Goal: Task Accomplishment & Management: Complete application form

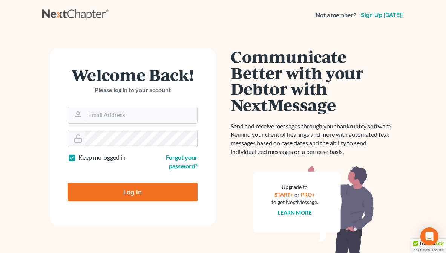
type input "[PERSON_NAME][EMAIL_ADDRESS][PERSON_NAME][DOMAIN_NAME]"
click at [121, 189] on input "Log In" at bounding box center [133, 192] width 130 height 19
type input "Thinking..."
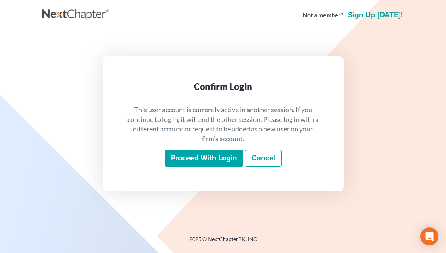
click at [185, 157] on input "Proceed with login" at bounding box center [204, 158] width 78 height 17
click at [203, 157] on input "Proceed with login" at bounding box center [204, 158] width 78 height 17
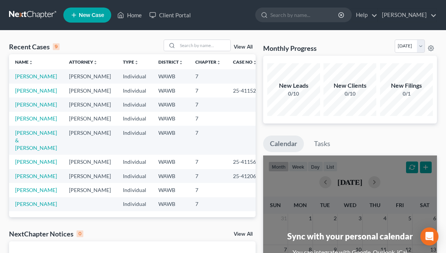
scroll to position [27, 0]
click at [40, 159] on link "Rogers, Todd" at bounding box center [36, 162] width 42 height 6
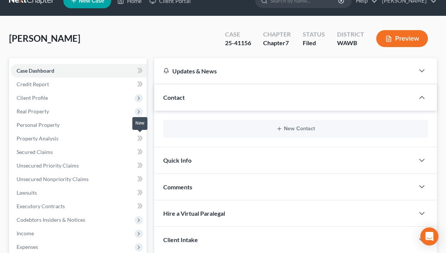
scroll to position [15, 0]
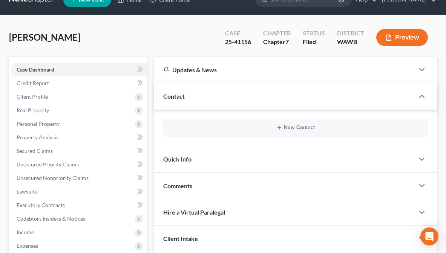
click at [399, 37] on button "Preview" at bounding box center [402, 37] width 52 height 17
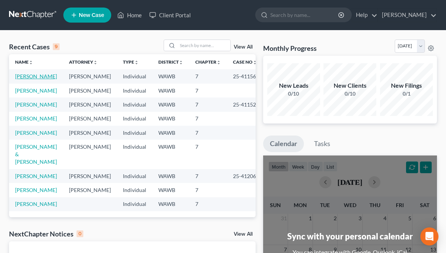
click at [37, 77] on link "[PERSON_NAME]" at bounding box center [36, 76] width 42 height 6
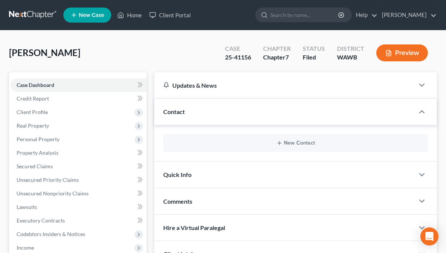
click at [310, 58] on div "Filed" at bounding box center [313, 57] width 22 height 9
click at [50, 82] on span "Case Dashboard" at bounding box center [36, 85] width 38 height 6
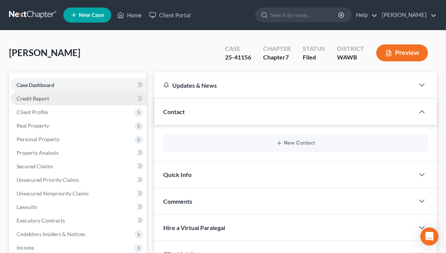
scroll to position [8, 0]
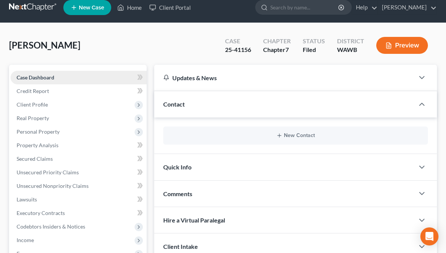
click at [47, 79] on span "Case Dashboard" at bounding box center [36, 77] width 38 height 6
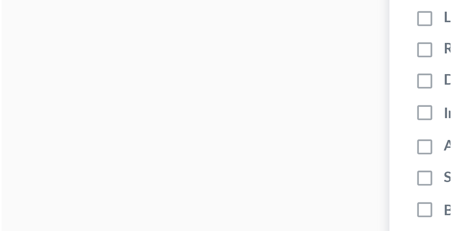
scroll to position [266, 0]
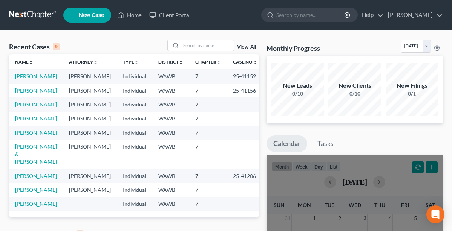
click at [43, 108] on link "French, Jayson" at bounding box center [36, 104] width 42 height 6
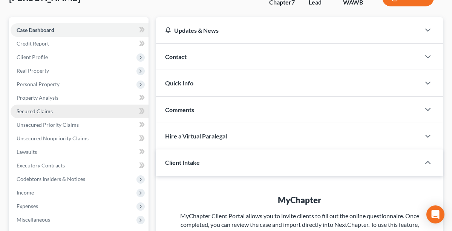
scroll to position [51, 0]
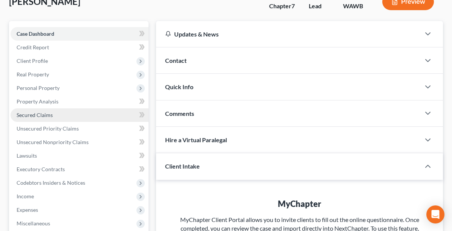
click at [84, 116] on link "Secured Claims" at bounding box center [80, 115] width 138 height 14
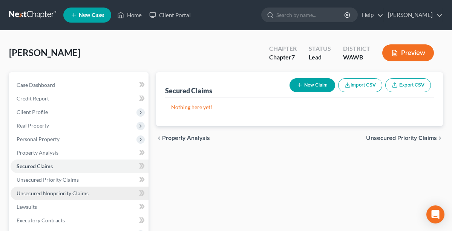
click at [64, 192] on span "Unsecured Nonpriority Claims" at bounding box center [53, 193] width 72 height 6
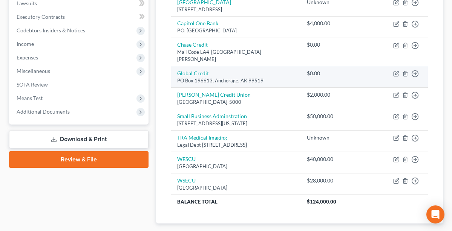
scroll to position [211, 0]
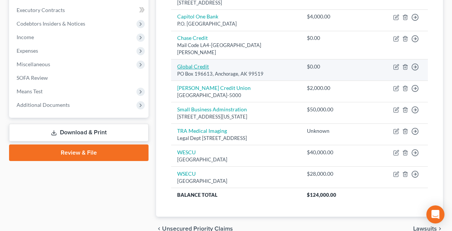
click at [199, 63] on link "Global Credit" at bounding box center [193, 66] width 32 height 6
select select "1"
select select "2"
select select "4"
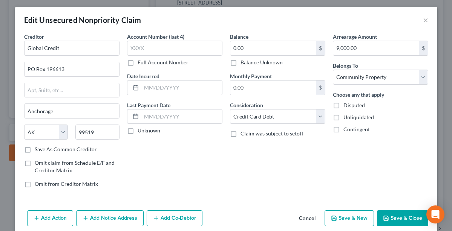
scroll to position [0, 0]
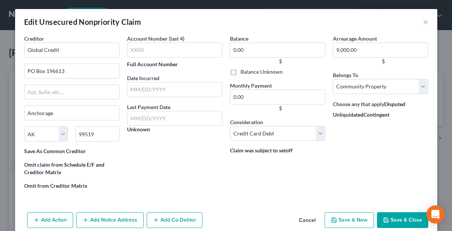
click at [77, 151] on label "Save As Common Creditor" at bounding box center [55, 152] width 62 height 8
click at [29, 151] on input "Save As Common Creditor" at bounding box center [26, 150] width 5 height 5
checkbox input "true"
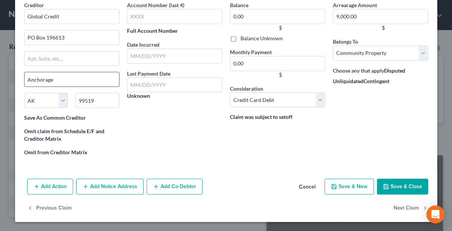
scroll to position [15, 0]
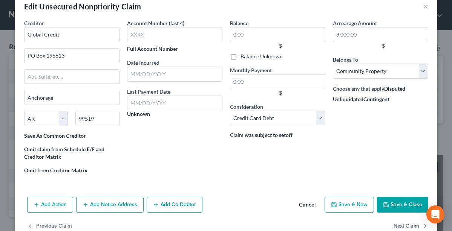
click at [61, 202] on button "Add Action" at bounding box center [50, 205] width 46 height 16
click at [57, 204] on button "Add Action" at bounding box center [50, 205] width 46 height 16
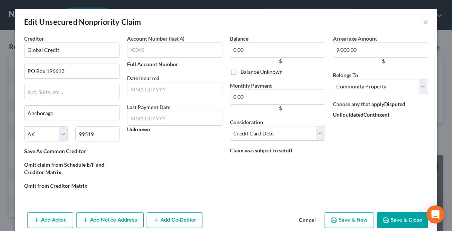
scroll to position [0, 0]
click at [424, 22] on button "×" at bounding box center [425, 21] width 5 height 9
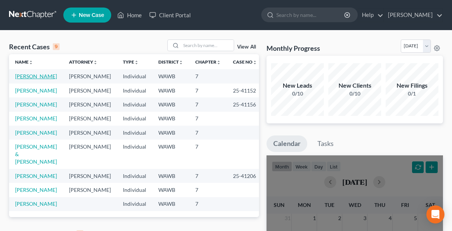
click at [29, 79] on link "French, Jayson" at bounding box center [36, 76] width 42 height 6
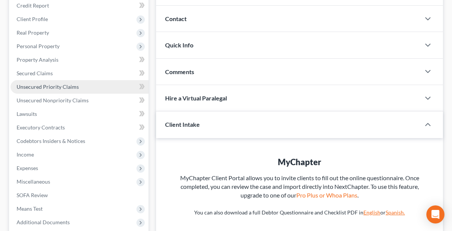
scroll to position [94, 0]
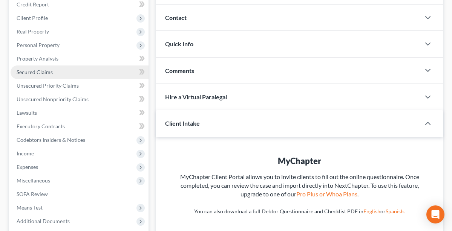
click at [51, 73] on span "Secured Claims" at bounding box center [35, 72] width 36 height 6
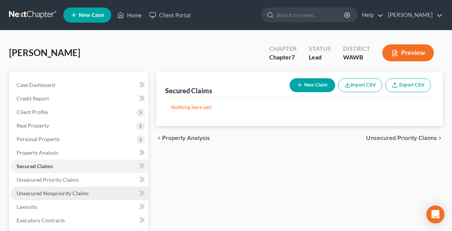
click at [51, 193] on span "Unsecured Nonpriority Claims" at bounding box center [53, 193] width 72 height 6
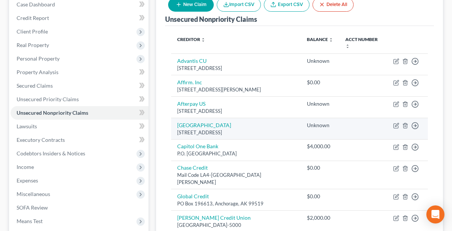
scroll to position [81, 0]
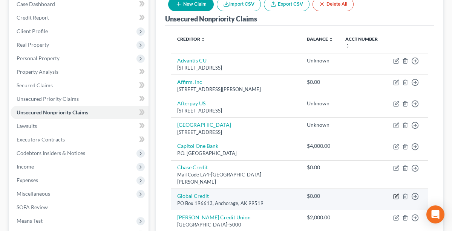
click at [395, 194] on icon "button" at bounding box center [396, 197] width 6 height 6
select select "1"
select select "2"
select select "4"
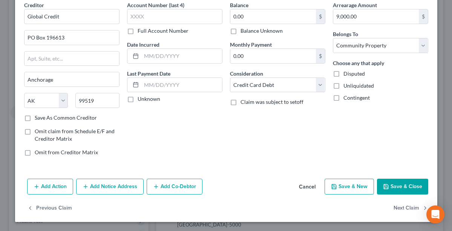
scroll to position [34, 0]
click at [65, 185] on button "Add Action" at bounding box center [50, 187] width 46 height 16
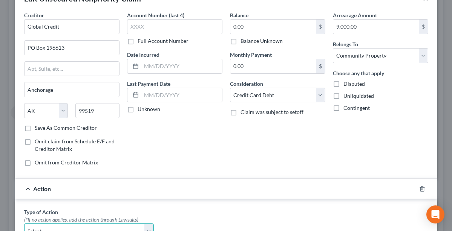
scroll to position [0, 0]
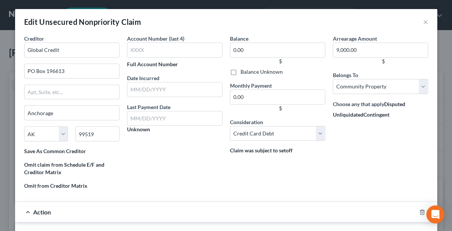
scroll to position [94, 0]
click at [424, 23] on button "×" at bounding box center [425, 21] width 5 height 9
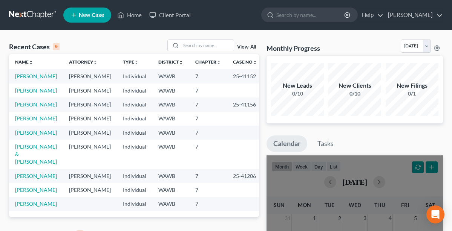
click at [256, 126] on td at bounding box center [245, 119] width 36 height 14
click at [41, 94] on link "French, Jayson" at bounding box center [36, 90] width 42 height 6
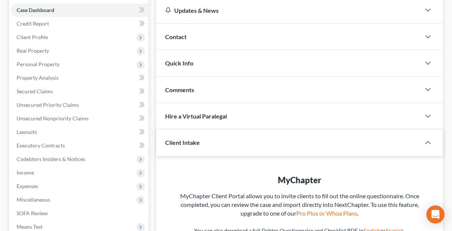
scroll to position [66, 0]
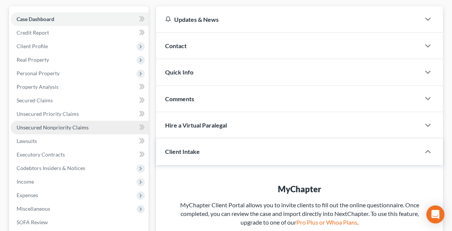
click at [79, 125] on span "Unsecured Nonpriority Claims" at bounding box center [53, 127] width 72 height 6
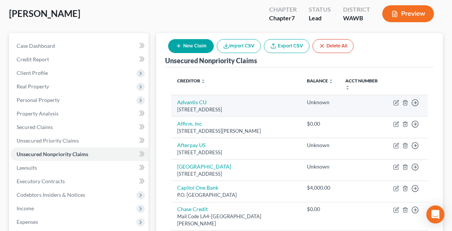
scroll to position [41, 0]
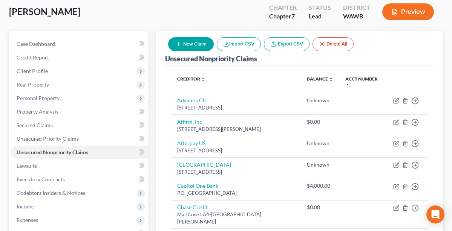
click at [399, 12] on button "Preview" at bounding box center [408, 11] width 52 height 17
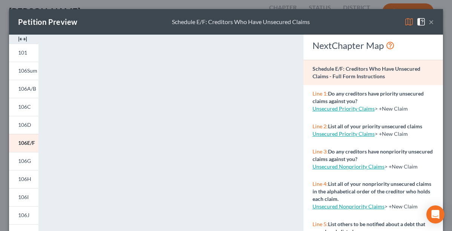
scroll to position [7, 0]
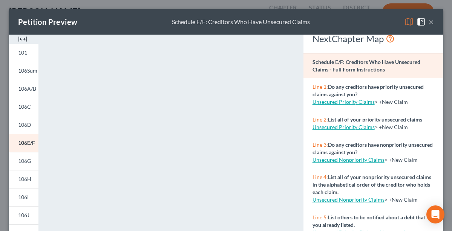
click at [430, 22] on button "×" at bounding box center [430, 21] width 5 height 9
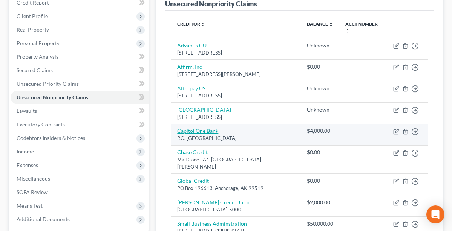
scroll to position [104, 0]
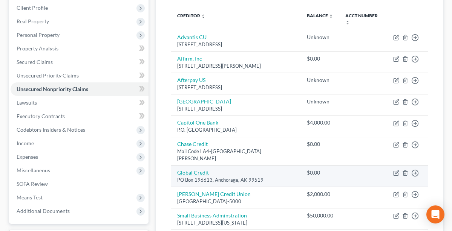
click at [200, 169] on link "Global Credit" at bounding box center [193, 172] width 32 height 6
select select "1"
select select "2"
select select "4"
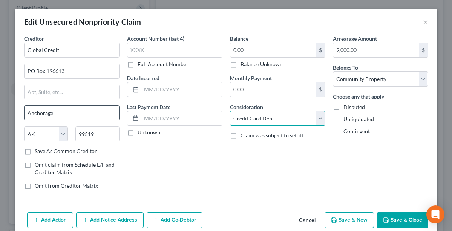
scroll to position [5, 0]
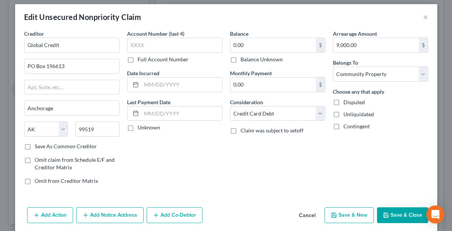
click at [35, 145] on label "Save As Common Creditor" at bounding box center [66, 147] width 62 height 8
click at [38, 145] on input "Save As Common Creditor" at bounding box center [40, 145] width 5 height 5
click at [396, 214] on button "Save & Close" at bounding box center [402, 216] width 51 height 16
checkbox input "false"
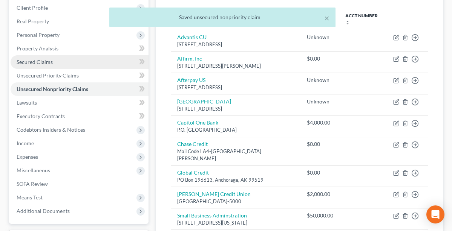
click at [44, 61] on span "Secured Claims" at bounding box center [35, 62] width 36 height 6
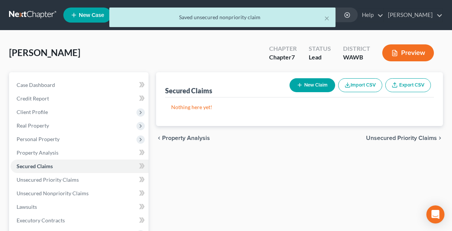
click at [303, 88] on button "New Claim" at bounding box center [312, 85] width 46 height 14
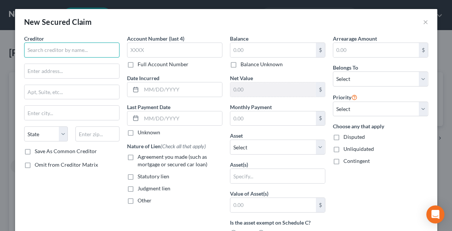
click at [107, 46] on input "text" at bounding box center [71, 50] width 95 height 15
type input "g"
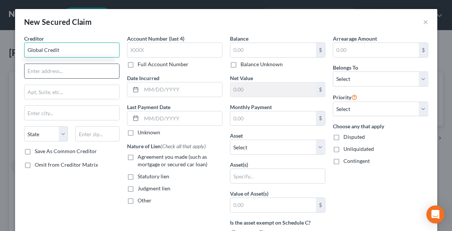
type input "Global Credit"
click at [110, 70] on input "text" at bounding box center [71, 71] width 95 height 14
click at [86, 70] on input "text" at bounding box center [71, 71] width 95 height 14
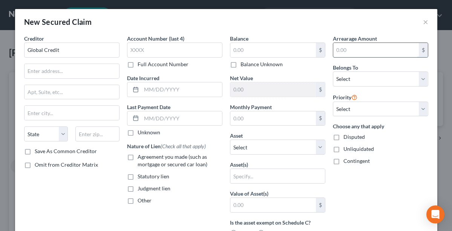
click at [359, 51] on input "text" at bounding box center [375, 50] width 85 height 14
type input "9,000"
click at [280, 49] on input "text" at bounding box center [272, 50] width 85 height 14
type input "9,000"
click at [403, 51] on input "9,000" at bounding box center [375, 50] width 85 height 14
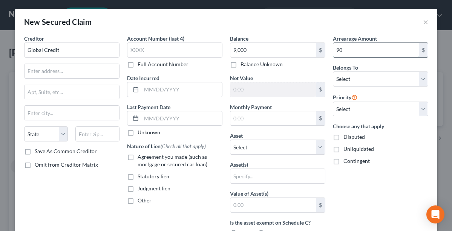
type input "9"
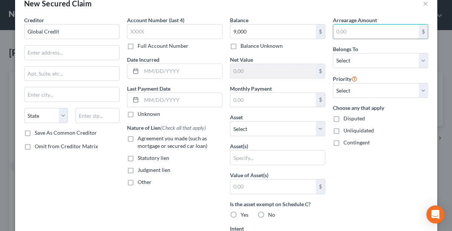
scroll to position [23, 0]
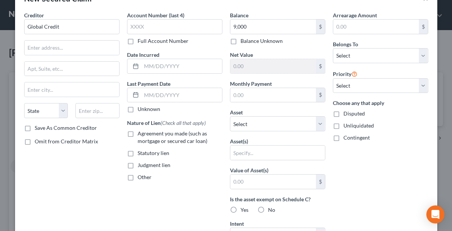
click at [137, 132] on label "Agreement you made (such as mortgage or secured car loan)" at bounding box center [179, 137] width 85 height 15
click at [140, 132] on input "Agreement you made (such as mortgage or secured car loan)" at bounding box center [142, 132] width 5 height 5
checkbox input "true"
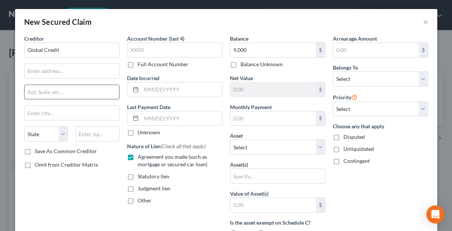
scroll to position [0, 0]
click at [82, 73] on input "text" at bounding box center [71, 71] width 95 height 14
click at [108, 72] on input "text" at bounding box center [71, 71] width 95 height 14
click at [117, 29] on div "New Secured Claim ×" at bounding box center [226, 22] width 422 height 26
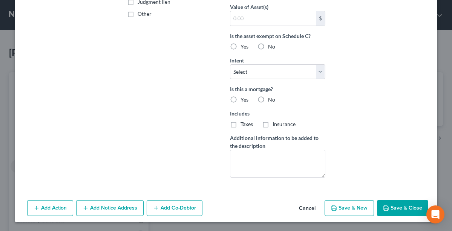
scroll to position [187, 0]
click at [388, 208] on icon "button" at bounding box center [386, 208] width 6 height 6
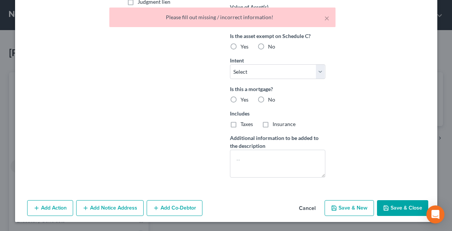
click at [354, 157] on div "Arrearage Amount $ Belongs To * Select Debtor 1 Only Debtor 2 Only Debtor 1 And…" at bounding box center [380, 16] width 103 height 336
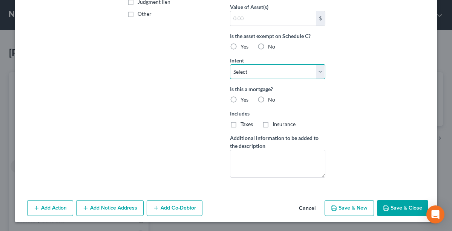
select select "4"
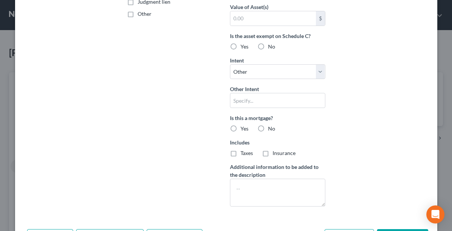
click at [268, 127] on label "No" at bounding box center [271, 129] width 7 height 8
click at [271, 127] on input "No" at bounding box center [273, 127] width 5 height 5
radio input "true"
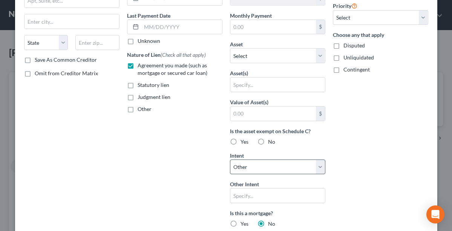
scroll to position [90, 0]
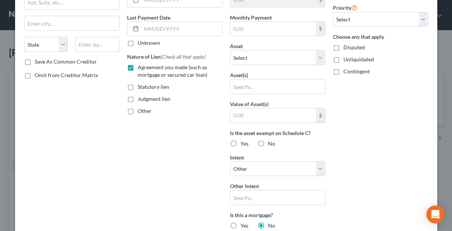
click at [252, 106] on label "Value of Asset(s)" at bounding box center [249, 104] width 38 height 8
click at [252, 112] on input "text" at bounding box center [272, 115] width 85 height 14
type input "5,000"
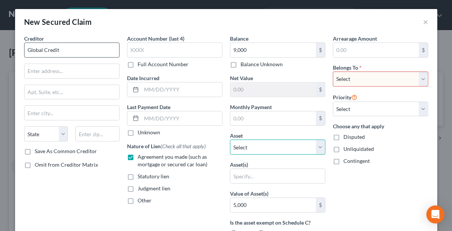
scroll to position [0, 0]
click at [424, 24] on button "×" at bounding box center [425, 21] width 5 height 9
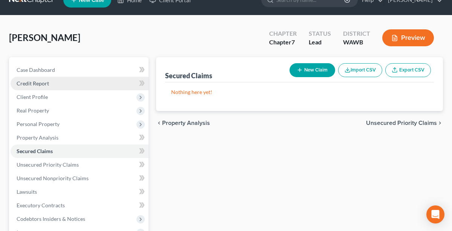
scroll to position [20, 0]
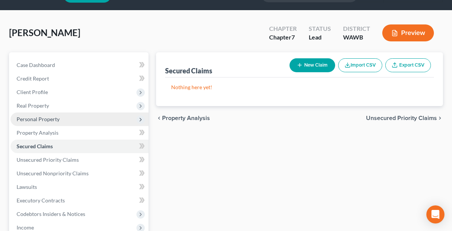
click at [53, 119] on span "Personal Property" at bounding box center [38, 119] width 43 height 6
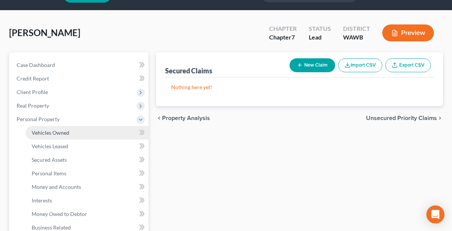
scroll to position [25, 0]
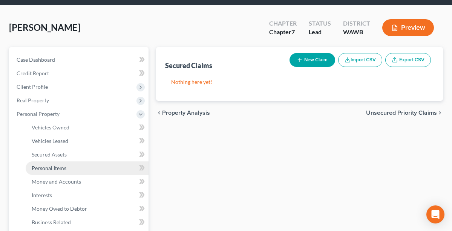
click at [65, 165] on span "Personal Items" at bounding box center [49, 168] width 35 height 6
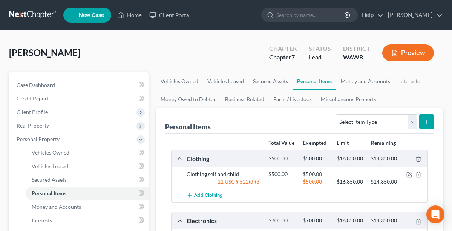
scroll to position [9, 0]
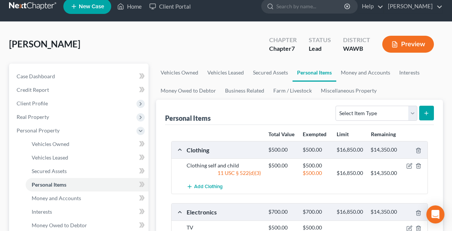
click at [424, 113] on icon "submit" at bounding box center [426, 113] width 6 height 6
select select "sports_and_hobby_equipment"
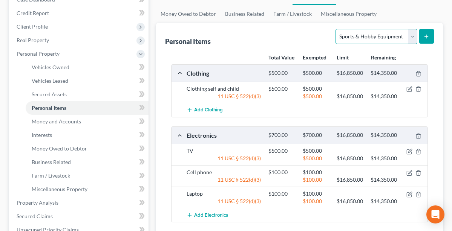
scroll to position [84, 0]
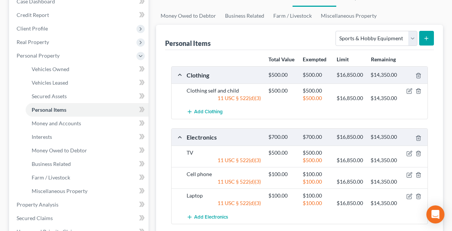
click at [429, 38] on icon "submit" at bounding box center [426, 38] width 6 height 6
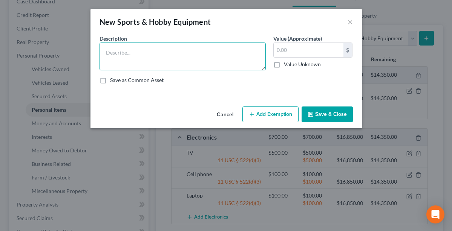
click at [225, 52] on textarea at bounding box center [182, 57] width 166 height 28
type textarea "D"
type textarea "2023 Yamaha Dirt bike"
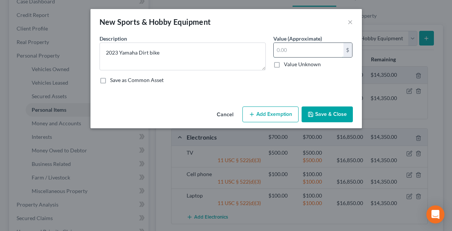
click at [295, 50] on input "text" at bounding box center [308, 50] width 70 height 14
type input "5,000"
click at [277, 113] on button "Add Exemption" at bounding box center [270, 115] width 56 height 16
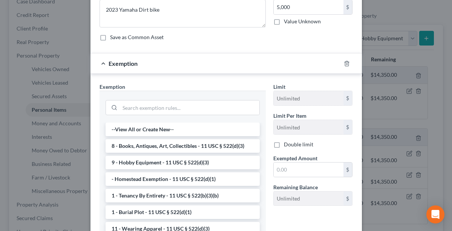
scroll to position [51, 0]
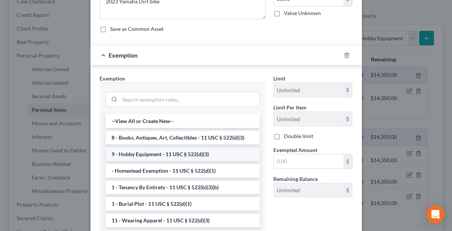
click at [217, 156] on li "9 - Hobby Equipment - 11 USC § 522(d)(3)" at bounding box center [182, 155] width 154 height 14
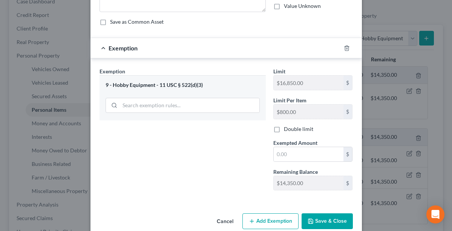
scroll to position [61, 0]
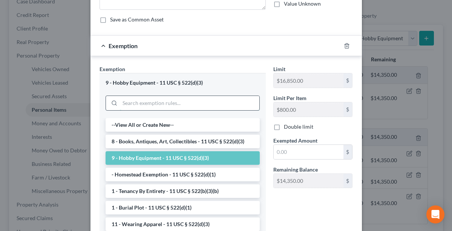
click at [218, 101] on input "search" at bounding box center [189, 103] width 139 height 14
click at [204, 158] on li "9 - Hobby Equipment - 11 USC § 522(d)(3)" at bounding box center [182, 158] width 154 height 14
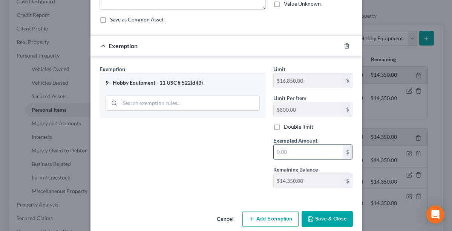
click at [290, 153] on input "text" at bounding box center [308, 152] width 70 height 14
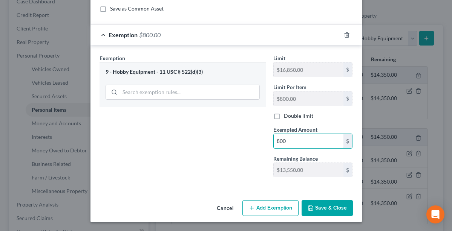
scroll to position [72, 0]
type input "800"
click at [285, 208] on button "Add Exemption" at bounding box center [270, 208] width 56 height 16
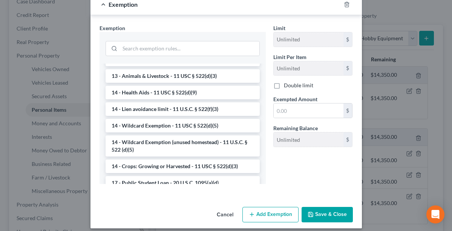
scroll to position [130, 0]
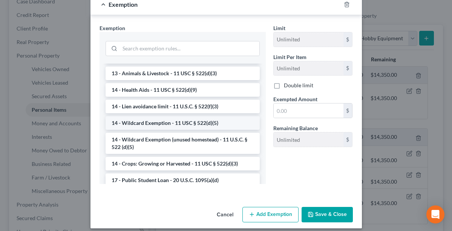
click at [196, 121] on li "14 - Wildcard Exemption - 11 USC § 522(d)(5)" at bounding box center [182, 123] width 154 height 14
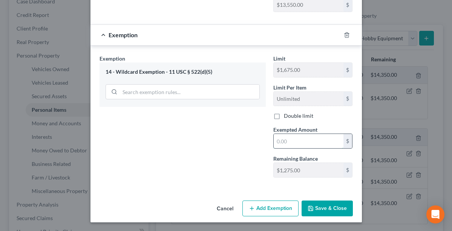
click at [290, 139] on input "text" at bounding box center [308, 141] width 70 height 14
type input "1,275"
click at [319, 208] on button "Save & Close" at bounding box center [326, 209] width 51 height 16
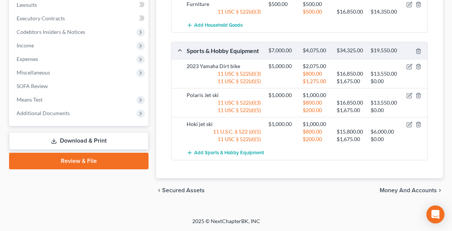
scroll to position [386, 0]
click at [408, 70] on icon "button" at bounding box center [409, 67] width 6 height 6
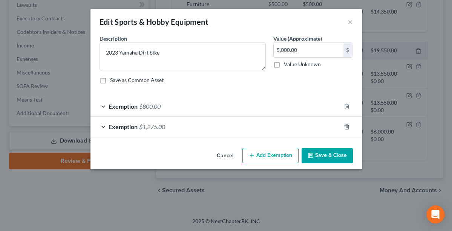
click at [263, 156] on button "Add Exemption" at bounding box center [270, 156] width 56 height 16
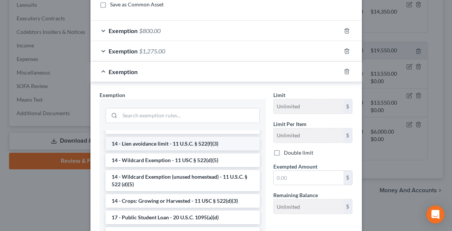
scroll to position [163, 0]
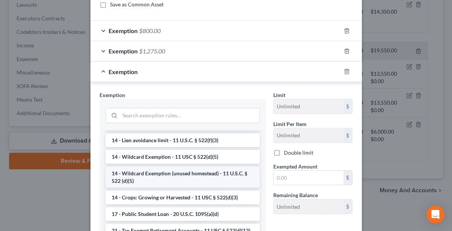
click at [229, 172] on li "14 - Wildcard Exemption (unused homestead) - 11 U.S.C. § 522 (d)(5)" at bounding box center [182, 177] width 154 height 21
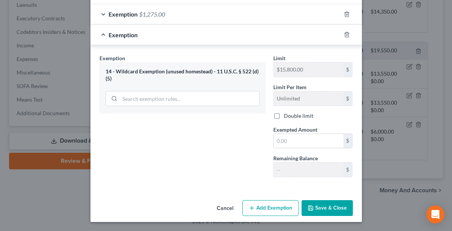
scroll to position [112, 0]
click at [309, 141] on input "text" at bounding box center [308, 141] width 70 height 14
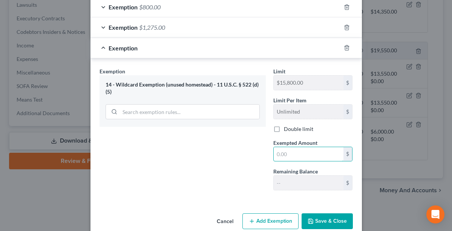
scroll to position [90, 0]
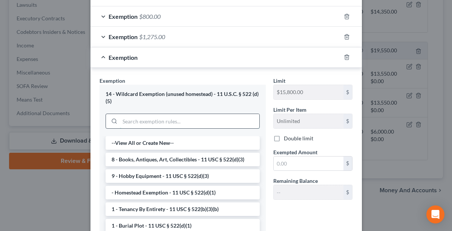
click at [250, 119] on input "search" at bounding box center [189, 121] width 139 height 14
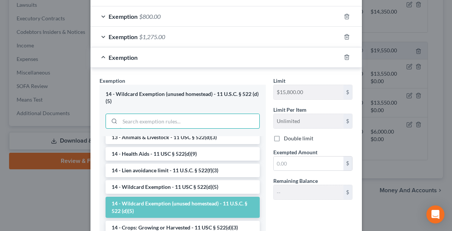
scroll to position [153, 0]
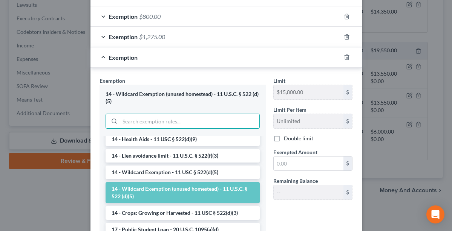
click at [217, 189] on li "14 - Wildcard Exemption (unused homestead) - 11 U.S.C. § 522 (d)(5)" at bounding box center [182, 192] width 154 height 21
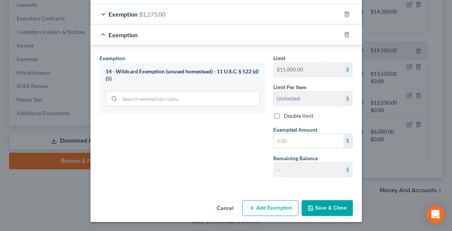
scroll to position [112, 0]
click at [255, 206] on button "Add Exemption" at bounding box center [270, 209] width 56 height 16
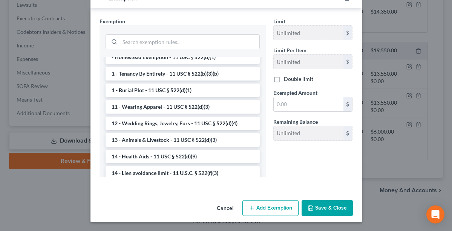
scroll to position [314, 0]
click at [316, 208] on button "Save & Close" at bounding box center [326, 209] width 51 height 16
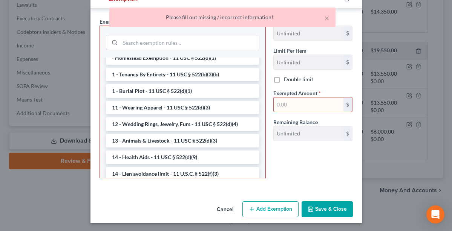
click at [282, 170] on div "Limit Unlimited $ Limit Per Item Unlimited $ Double limit Exempted Amount * $ R…" at bounding box center [312, 101] width 87 height 167
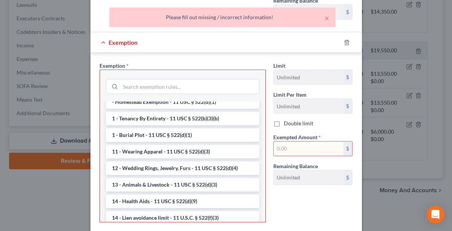
scroll to position [270, 0]
click at [289, 150] on input "text" at bounding box center [308, 149] width 70 height 14
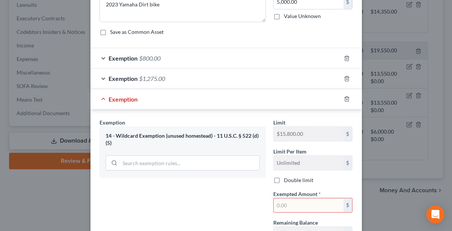
scroll to position [44, 0]
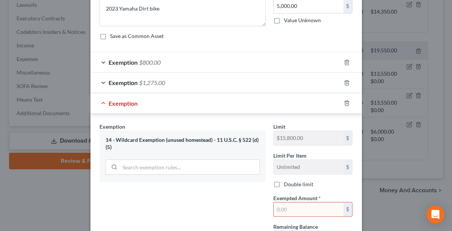
click at [132, 103] on span "Exemption" at bounding box center [122, 103] width 29 height 7
click at [345, 105] on icon "button" at bounding box center [346, 103] width 3 height 5
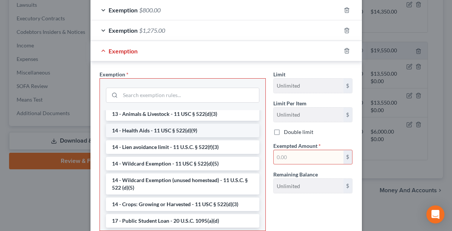
scroll to position [144, 0]
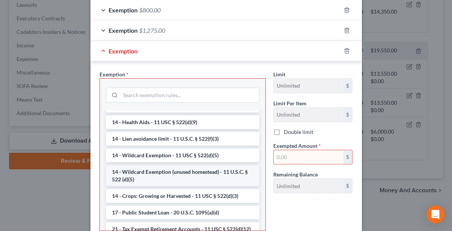
click at [214, 173] on li "14 - Wildcard Exemption (unused homestead) - 11 U.S.C. § 522 (d)(5)" at bounding box center [182, 175] width 153 height 21
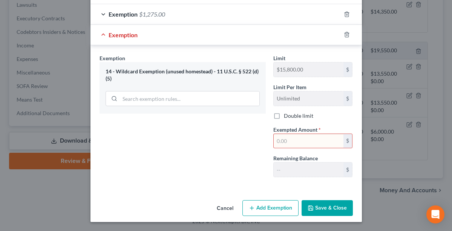
scroll to position [112, 0]
click at [285, 143] on input "text" at bounding box center [308, 141] width 70 height 14
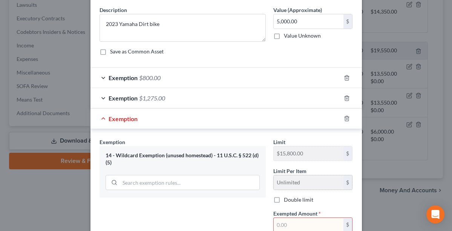
scroll to position [36, 0]
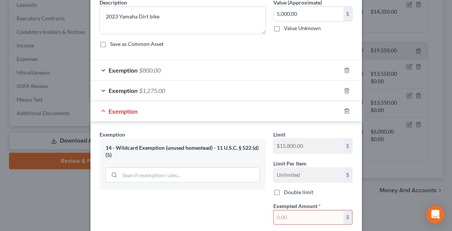
click at [289, 217] on input "text" at bounding box center [308, 218] width 70 height 14
type input "2,925"
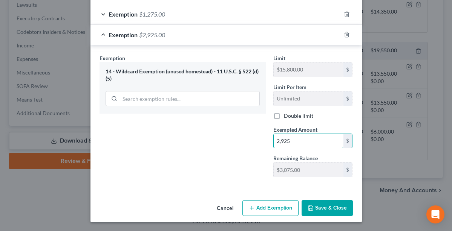
scroll to position [112, 0]
click at [320, 207] on button "Save & Close" at bounding box center [326, 209] width 51 height 16
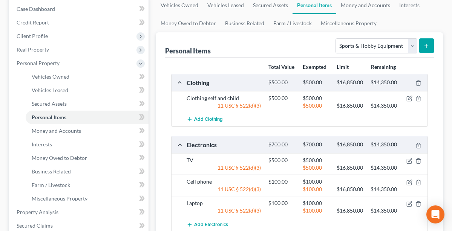
scroll to position [76, 0]
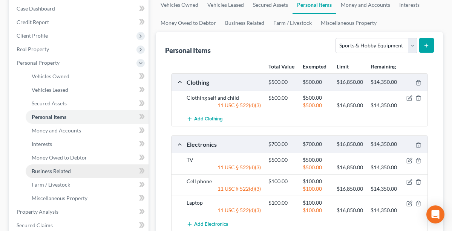
click at [74, 172] on link "Business Related" at bounding box center [87, 172] width 123 height 14
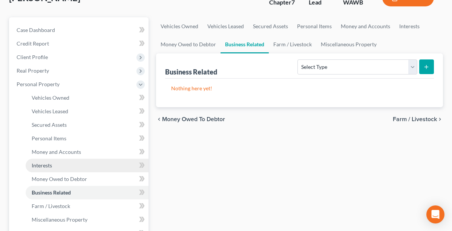
scroll to position [55, 0]
click at [53, 166] on link "Interests" at bounding box center [87, 166] width 123 height 14
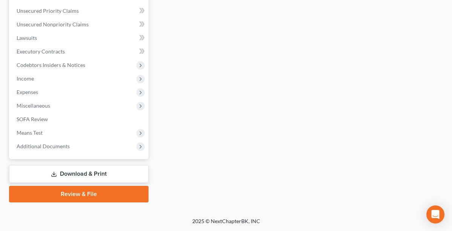
scroll to position [305, 0]
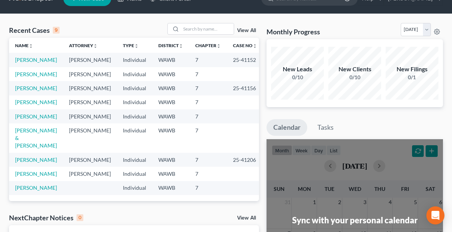
scroll to position [12, 0]
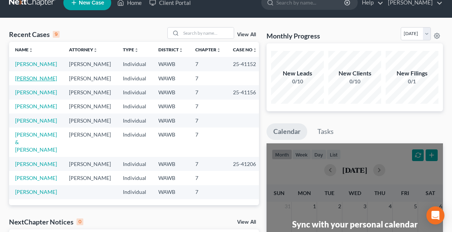
click at [38, 81] on link "French, Jayson" at bounding box center [36, 78] width 42 height 6
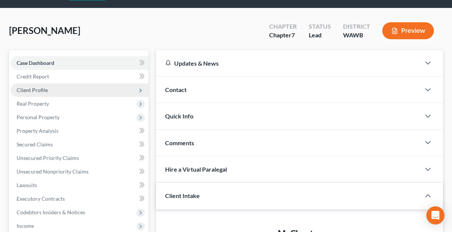
scroll to position [26, 0]
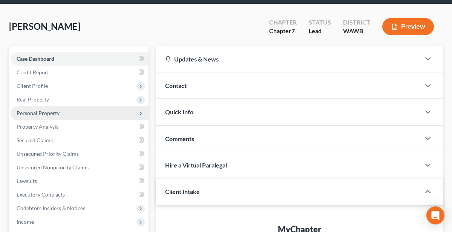
click at [58, 112] on span "Personal Property" at bounding box center [80, 113] width 138 height 14
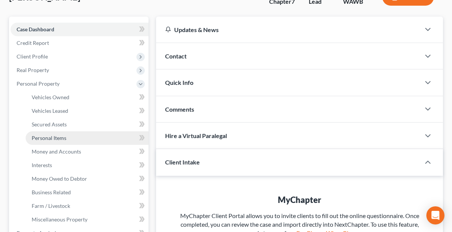
scroll to position [56, 0]
click at [64, 139] on span "Personal Items" at bounding box center [49, 137] width 35 height 6
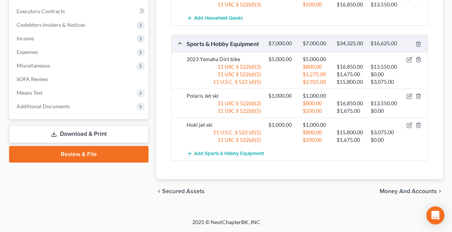
scroll to position [380, 0]
click at [410, 99] on icon "button" at bounding box center [409, 96] width 6 height 6
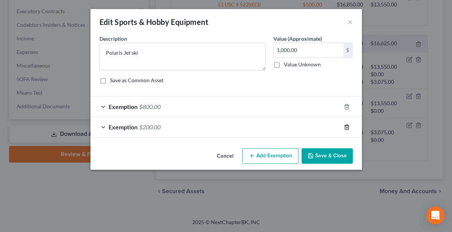
click at [347, 127] on icon "button" at bounding box center [346, 127] width 6 height 6
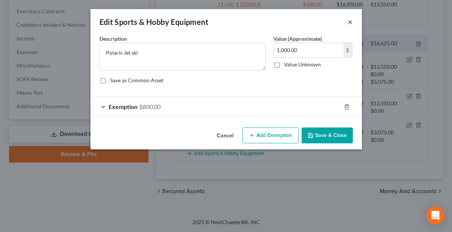
click at [348, 22] on button "×" at bounding box center [349, 21] width 5 height 9
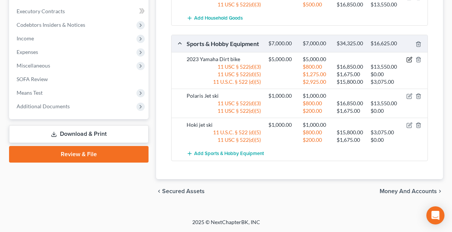
click at [409, 61] on icon "button" at bounding box center [409, 58] width 3 height 3
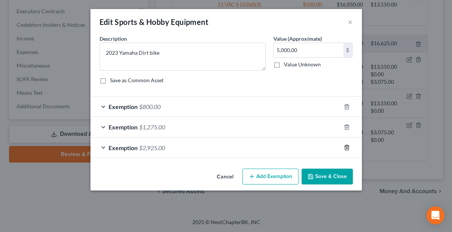
click at [348, 147] on icon "button" at bounding box center [346, 147] width 6 height 6
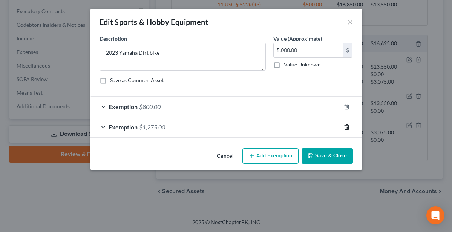
click at [346, 128] on line "button" at bounding box center [346, 128] width 0 height 2
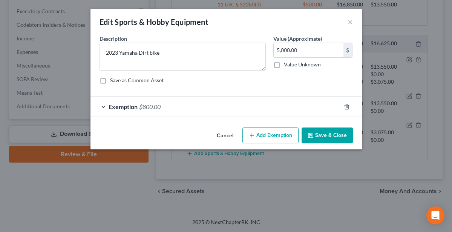
click at [334, 138] on button "Save & Close" at bounding box center [326, 135] width 51 height 16
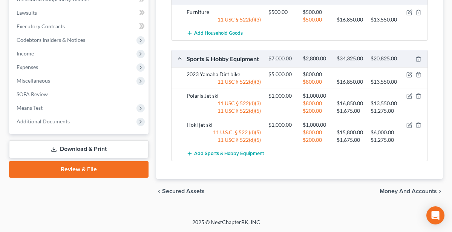
scroll to position [388, 0]
click at [409, 126] on icon "button" at bounding box center [409, 124] width 3 height 3
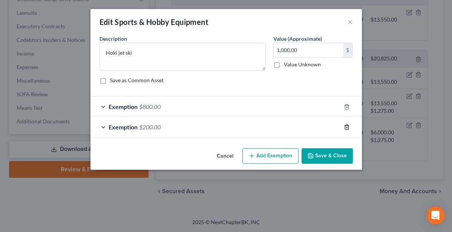
click at [348, 125] on icon "button" at bounding box center [346, 126] width 3 height 5
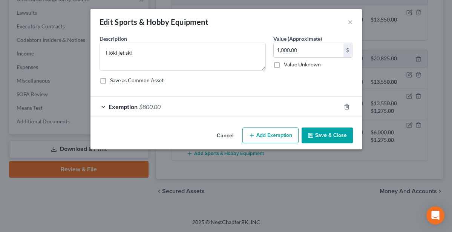
click at [311, 136] on polyline "button" at bounding box center [310, 137] width 3 height 2
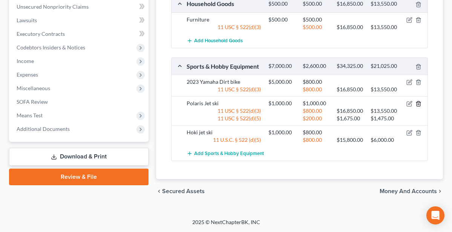
click at [418, 105] on icon "button" at bounding box center [418, 104] width 6 height 6
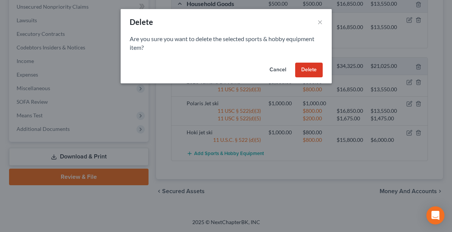
click at [283, 67] on button "Cancel" at bounding box center [277, 70] width 29 height 15
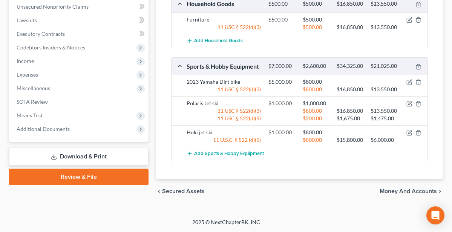
click at [246, 122] on div "11 USC § 522(d)(5)" at bounding box center [224, 118] width 82 height 8
click at [409, 105] on icon "button" at bounding box center [409, 104] width 6 height 6
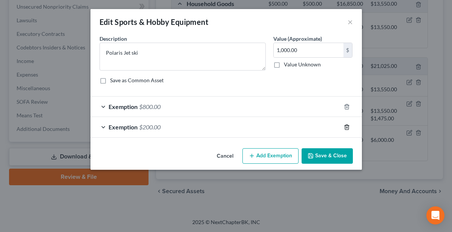
click at [347, 126] on icon "button" at bounding box center [346, 127] width 6 height 6
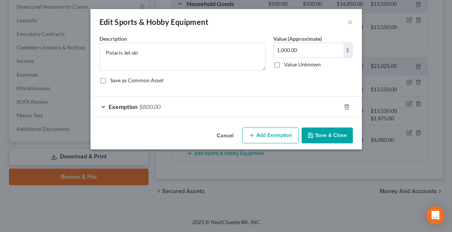
click at [335, 133] on button "Save & Close" at bounding box center [326, 135] width 51 height 16
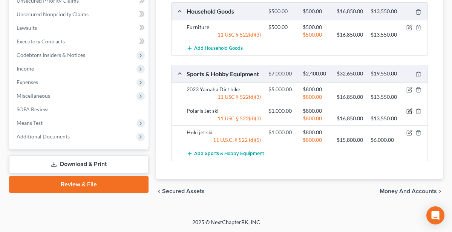
click at [408, 108] on icon "button" at bounding box center [409, 111] width 6 height 6
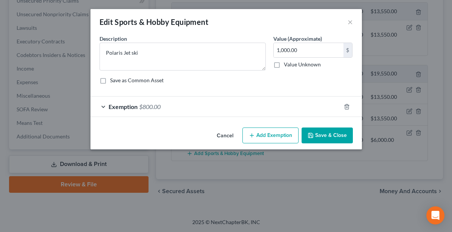
click at [276, 136] on button "Add Exemption" at bounding box center [270, 135] width 56 height 16
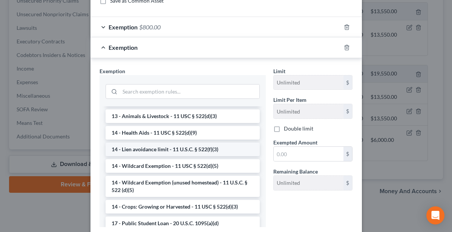
scroll to position [137, 0]
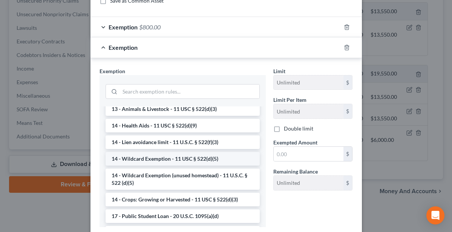
click at [213, 158] on li "14 - Wildcard Exemption - 11 USC § 522(d)(5)" at bounding box center [182, 159] width 154 height 14
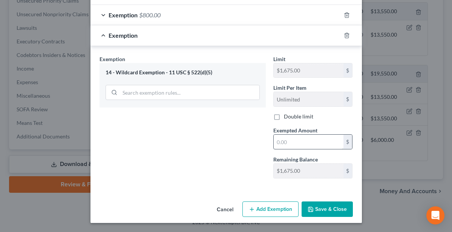
scroll to position [92, 0]
click at [282, 139] on input "text" at bounding box center [308, 141] width 70 height 14
type input "1"
type input "200"
click at [317, 204] on button "Save & Close" at bounding box center [326, 209] width 51 height 16
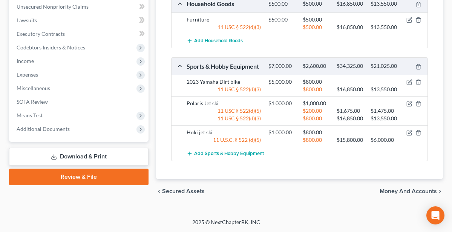
scroll to position [387, 0]
click at [409, 136] on icon "button" at bounding box center [409, 133] width 6 height 6
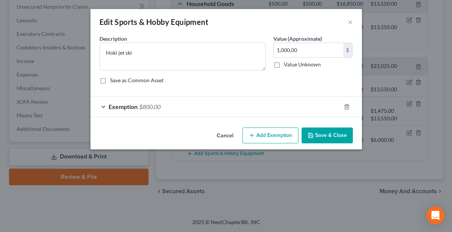
click at [279, 133] on button "Add Exemption" at bounding box center [270, 135] width 56 height 16
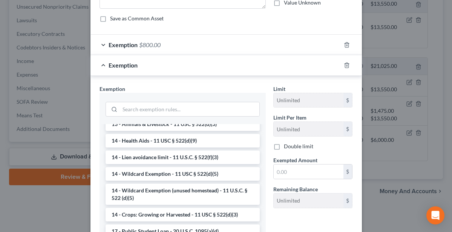
scroll to position [140, 0]
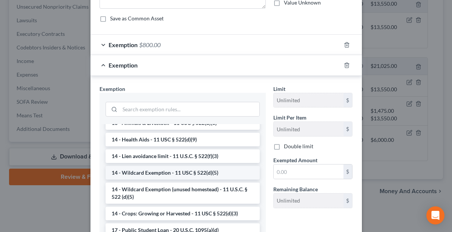
click at [217, 172] on li "14 - Wildcard Exemption - 11 USC § 522(d)(5)" at bounding box center [182, 173] width 154 height 14
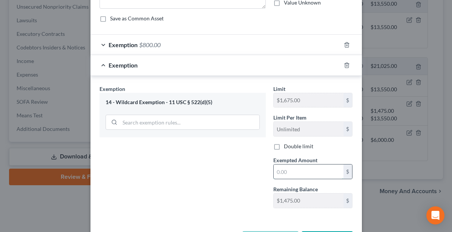
click at [298, 172] on input "text" at bounding box center [308, 171] width 70 height 14
type input "200"
click at [212, 206] on div "Exemption Set must be selected for CA. Exemption * 14 - Wildcard Exemption - 11…" at bounding box center [183, 149] width 174 height 129
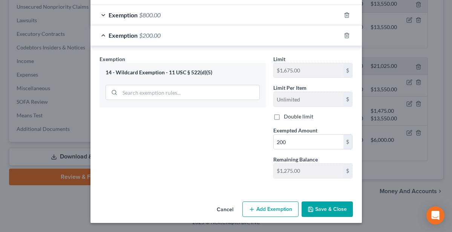
scroll to position [92, 0]
click at [315, 207] on button "Save & Close" at bounding box center [326, 209] width 51 height 16
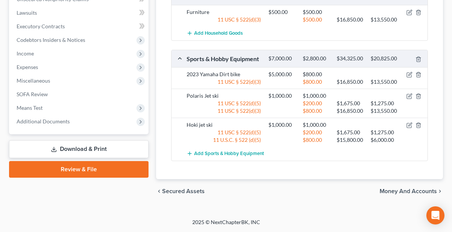
scroll to position [388, 0]
click at [409, 76] on icon "button" at bounding box center [409, 75] width 6 height 6
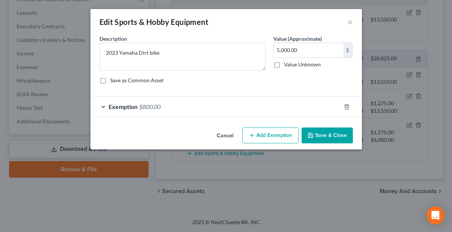
click at [278, 135] on button "Add Exemption" at bounding box center [270, 135] width 56 height 16
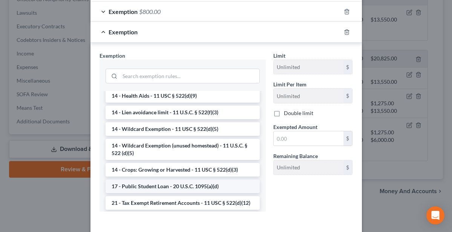
scroll to position [148, 0]
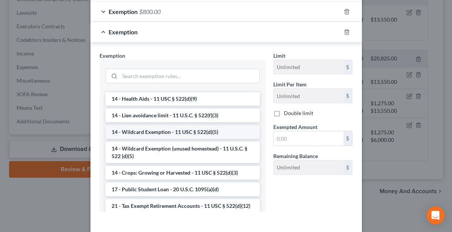
click at [200, 133] on li "14 - Wildcard Exemption - 11 USC § 522(d)(5)" at bounding box center [182, 132] width 154 height 14
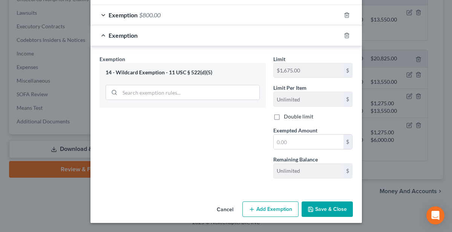
scroll to position [92, 0]
click at [295, 141] on input "text" at bounding box center [308, 141] width 70 height 14
type input "1,275"
click at [328, 205] on button "Save & Close" at bounding box center [326, 209] width 51 height 16
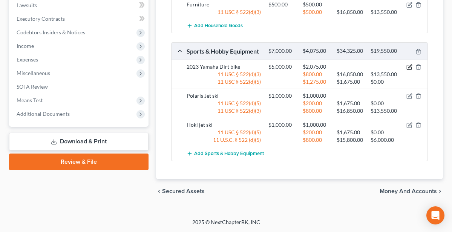
click at [407, 70] on icon "button" at bounding box center [409, 67] width 6 height 6
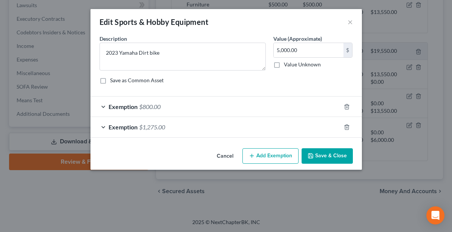
click at [276, 156] on button "Add Exemption" at bounding box center [270, 156] width 56 height 16
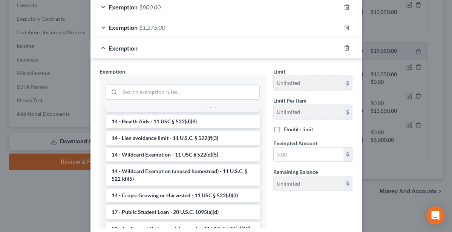
scroll to position [168, 0]
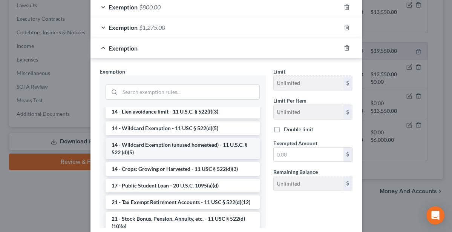
click at [228, 143] on li "14 - Wildcard Exemption (unused homestead) - 11 U.S.C. § 522 (d)(5)" at bounding box center [182, 148] width 154 height 21
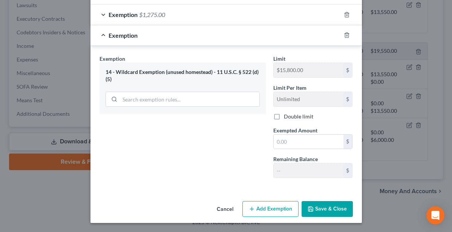
scroll to position [112, 0]
click at [294, 143] on input "text" at bounding box center [308, 142] width 70 height 14
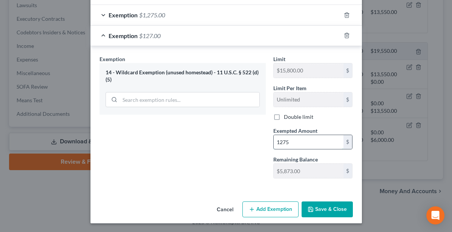
type input "1,275"
click at [322, 206] on button "Save & Close" at bounding box center [326, 209] width 51 height 16
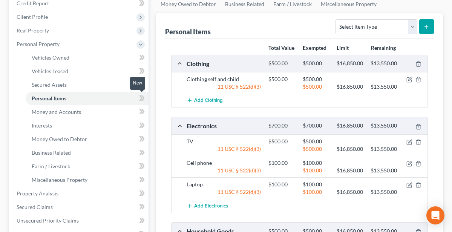
scroll to position [98, 0]
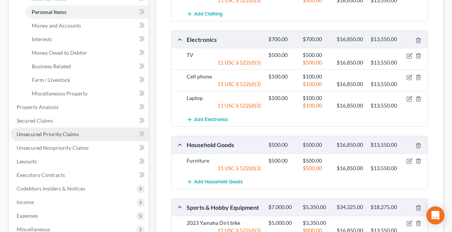
click at [72, 132] on span "Unsecured Priority Claims" at bounding box center [48, 134] width 62 height 6
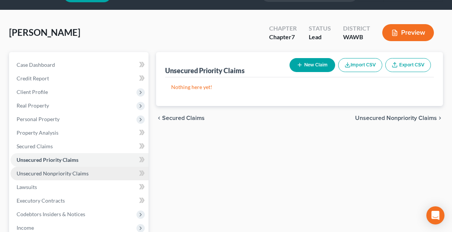
scroll to position [27, 0]
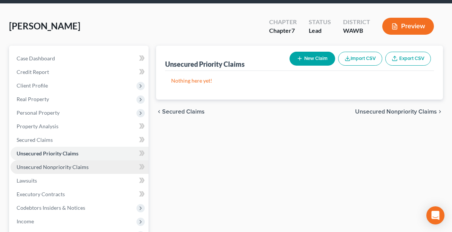
click at [54, 167] on span "Unsecured Nonpriority Claims" at bounding box center [53, 166] width 72 height 6
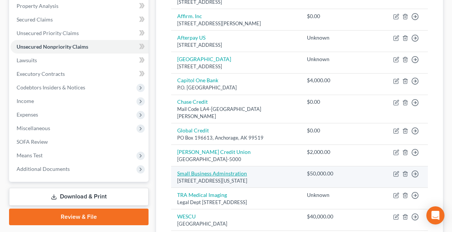
scroll to position [142, 0]
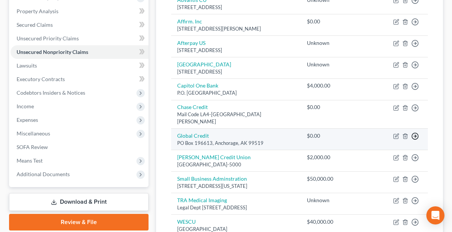
click at [415, 136] on line "button" at bounding box center [415, 136] width 3 height 0
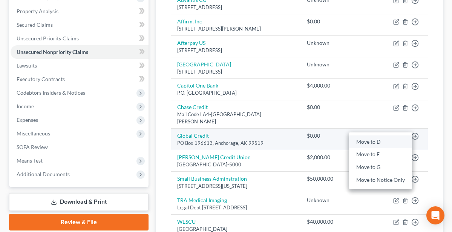
click at [386, 135] on link "Move to D" at bounding box center [380, 141] width 63 height 13
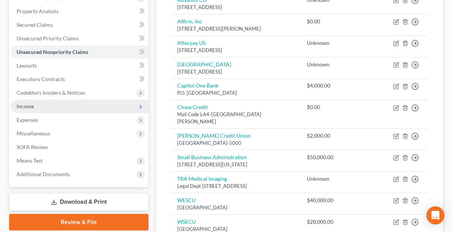
scroll to position [142, 0]
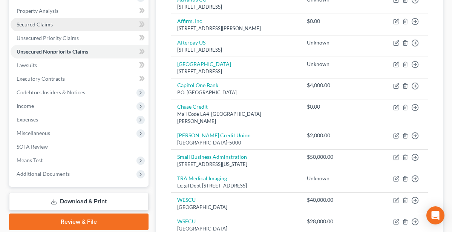
click at [40, 23] on span "Secured Claims" at bounding box center [35, 24] width 36 height 6
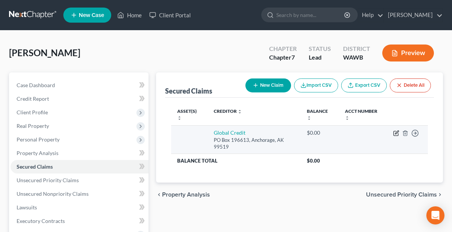
click at [395, 131] on icon "button" at bounding box center [396, 133] width 6 height 6
select select "1"
select select "4"
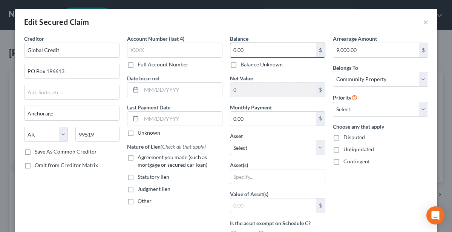
click at [267, 54] on input "0.00" at bounding box center [272, 50] width 85 height 14
type input "0"
click at [137, 156] on label "Agreement you made (such as mortgage or secured car loan)" at bounding box center [179, 160] width 85 height 15
click at [140, 156] on input "Agreement you made (such as mortgage or secured car loan)" at bounding box center [142, 155] width 5 height 5
checkbox input "true"
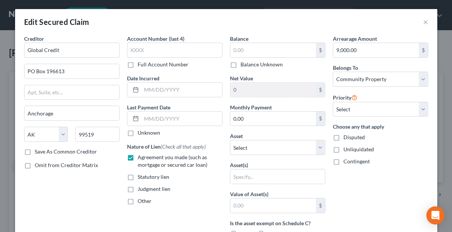
click at [137, 133] on label "Unknown" at bounding box center [148, 133] width 23 height 8
click at [140, 133] on input "Unknown" at bounding box center [142, 131] width 5 height 5
checkbox input "true"
click at [240, 63] on label "Balance Unknown" at bounding box center [261, 65] width 42 height 8
click at [243, 63] on input "Balance Unknown" at bounding box center [245, 63] width 5 height 5
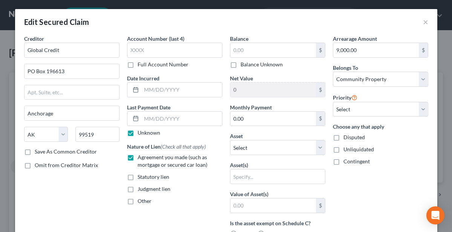
checkbox input "true"
type input "0.00"
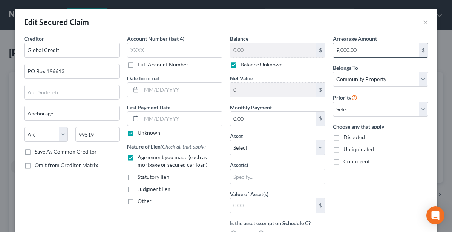
click at [373, 52] on input "9,000.00" at bounding box center [375, 50] width 85 height 14
type input "9"
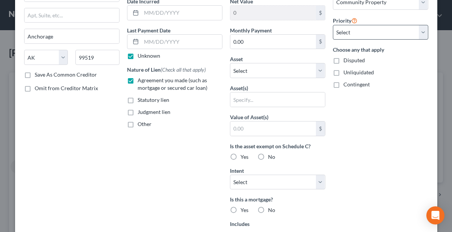
scroll to position [87, 0]
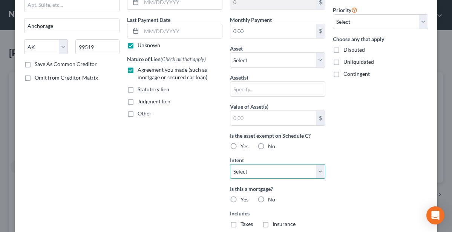
select select "4"
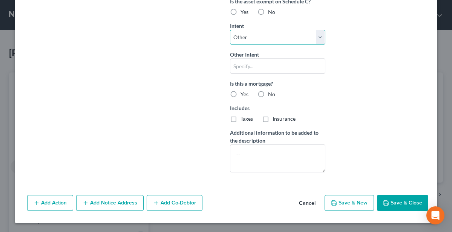
scroll to position [221, 0]
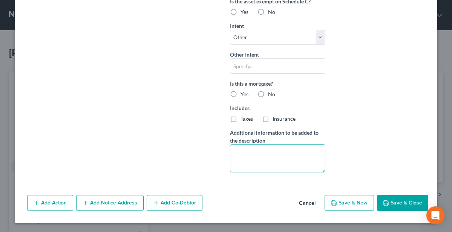
click at [267, 165] on textarea at bounding box center [277, 158] width 95 height 28
type textarea "Loan has been charged off"
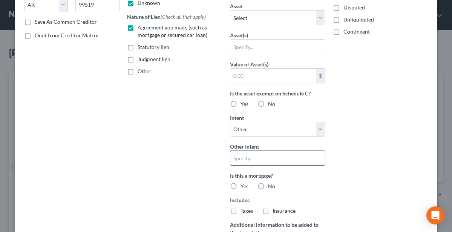
scroll to position [122, 0]
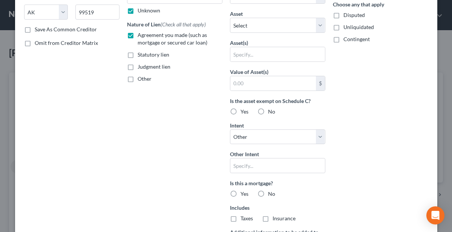
click at [240, 110] on label "Yes" at bounding box center [244, 112] width 8 height 8
click at [243, 110] on input "Yes" at bounding box center [245, 110] width 5 height 5
radio input "true"
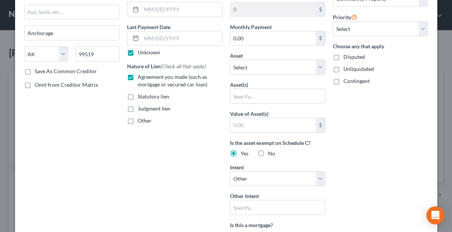
scroll to position [78, 0]
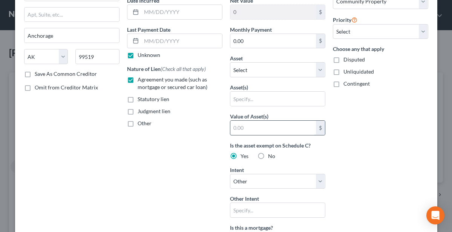
click at [299, 126] on input "text" at bounding box center [272, 128] width 85 height 14
type input "5,000"
click at [352, 123] on div "Arrearage Amount $ Belongs To * Select Debtor 1 Only Debtor 2 Only Debtor 1 And…" at bounding box center [380, 139] width 103 height 365
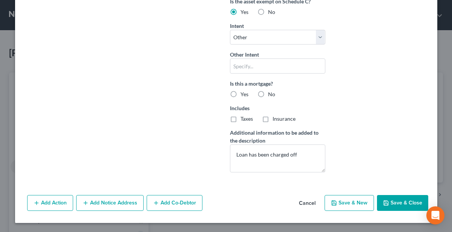
scroll to position [221, 0]
click at [407, 201] on button "Save & Close" at bounding box center [402, 203] width 51 height 16
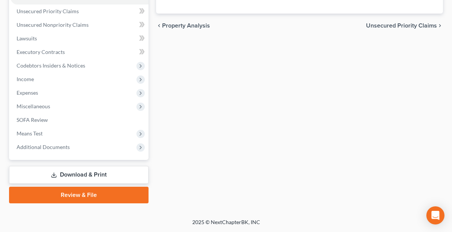
scroll to position [169, 0]
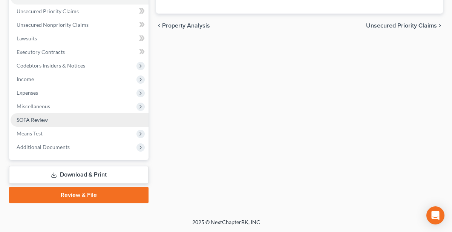
click at [52, 117] on link "SOFA Review" at bounding box center [80, 120] width 138 height 14
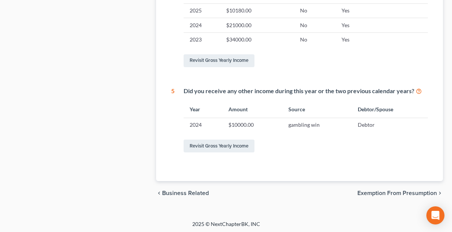
scroll to position [373, 0]
click at [361, 191] on span "Exemption from Presumption" at bounding box center [396, 193] width 79 height 6
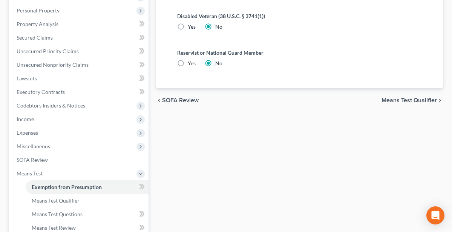
scroll to position [132, 0]
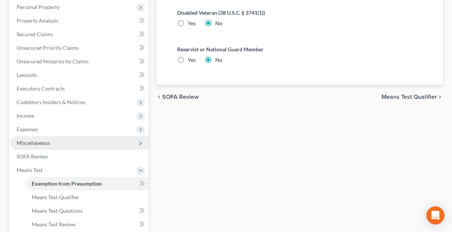
click at [57, 141] on span "Miscellaneous" at bounding box center [80, 143] width 138 height 14
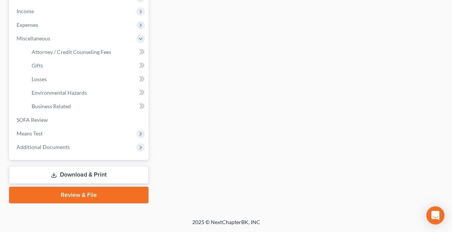
scroll to position [237, 0]
click at [116, 192] on link "Review & File" at bounding box center [78, 194] width 139 height 17
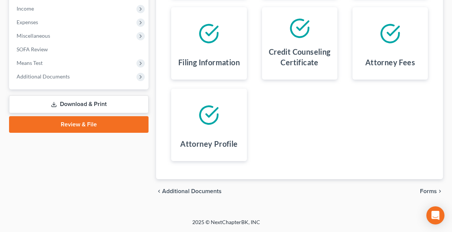
scroll to position [239, 0]
click at [428, 191] on span "Forms" at bounding box center [428, 191] width 17 height 6
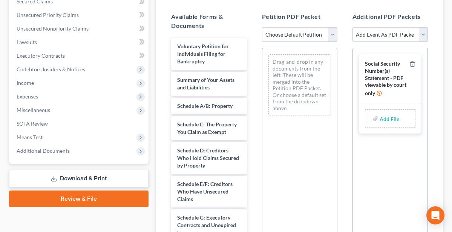
scroll to position [162, 0]
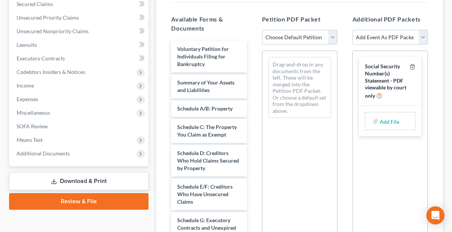
click at [376, 67] on span "Social Security Number(s) Statement - PDF viewable by court only" at bounding box center [385, 81] width 41 height 36
select select "1"
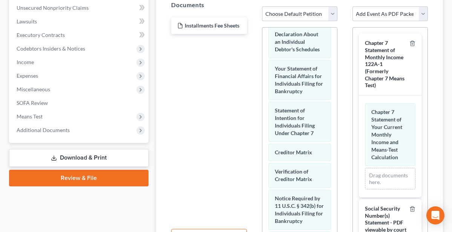
scroll to position [0, 0]
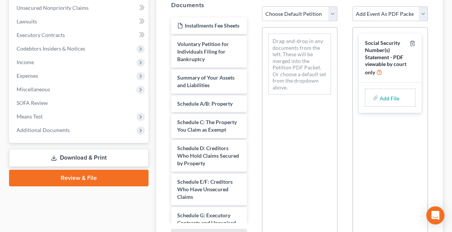
click at [378, 54] on span "Social Security Number(s) Statement - PDF viewable by court only" at bounding box center [385, 58] width 41 height 36
click at [379, 96] on label "Add File" at bounding box center [389, 99] width 21 height 14
click at [310, 60] on div "Drag-and-drop in any documents from the left. These will be merged into the Pet…" at bounding box center [299, 64] width 63 height 61
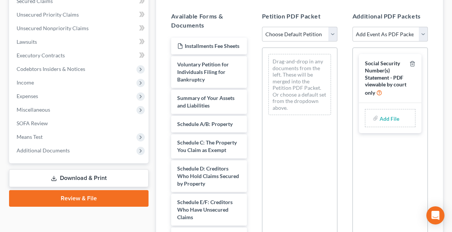
scroll to position [158, 0]
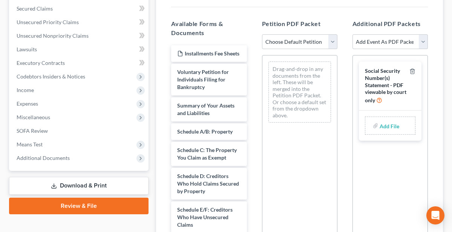
click at [384, 73] on span "Social Security Number(s) Statement - PDF viewable by court only" at bounding box center [385, 85] width 41 height 36
click at [378, 68] on span "Social Security Number(s) Statement - PDF viewable by court only" at bounding box center [385, 85] width 41 height 36
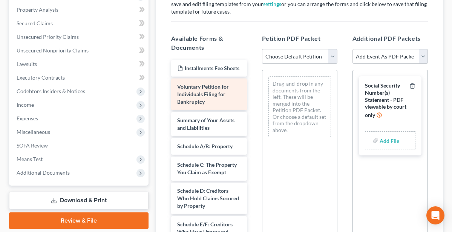
scroll to position [112, 0]
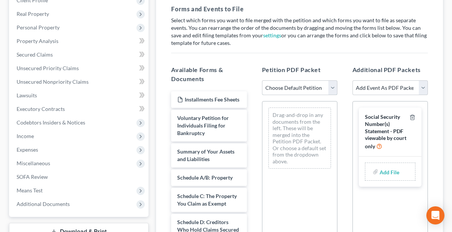
select select "0"
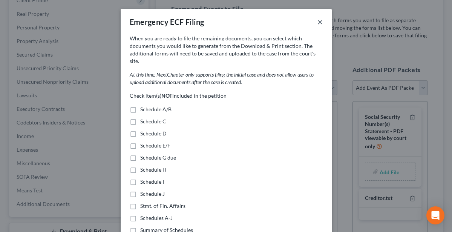
click at [319, 20] on button "×" at bounding box center [319, 21] width 5 height 9
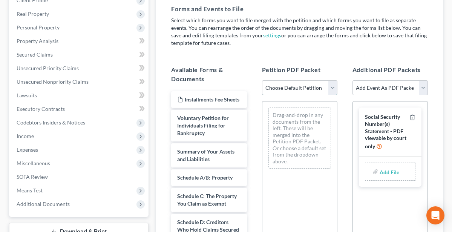
select select "2"
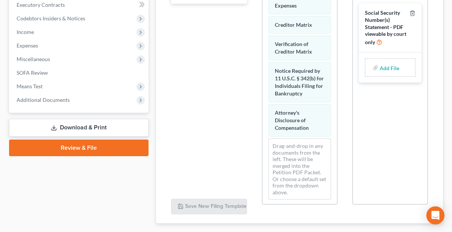
scroll to position [211, 0]
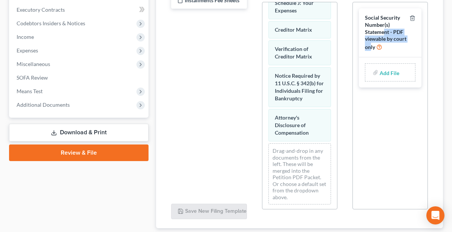
drag, startPoint x: 383, startPoint y: 29, endPoint x: 383, endPoint y: 43, distance: 14.7
click at [383, 43] on span "Social Security Number(s) Statement - PDF viewable by court only" at bounding box center [385, 32] width 41 height 36
click at [378, 57] on div "Add File" at bounding box center [390, 72] width 63 height 30
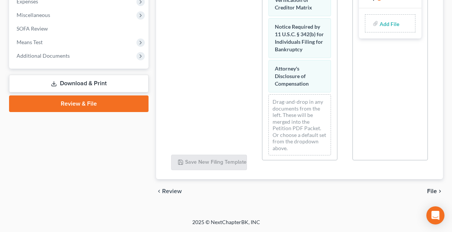
scroll to position [259, 0]
click at [431, 189] on span "File" at bounding box center [432, 191] width 10 height 6
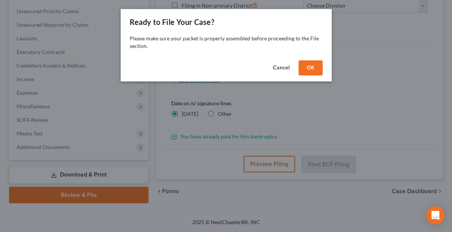
scroll to position [169, 0]
click at [284, 70] on button "Cancel" at bounding box center [281, 67] width 29 height 15
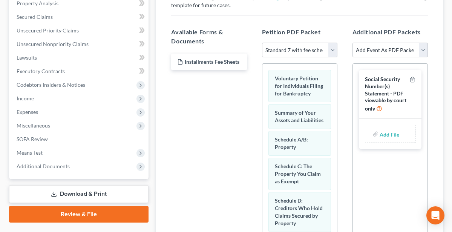
scroll to position [149, 0]
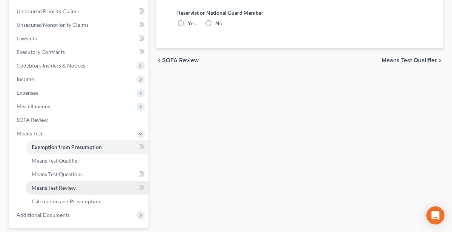
radio input "true"
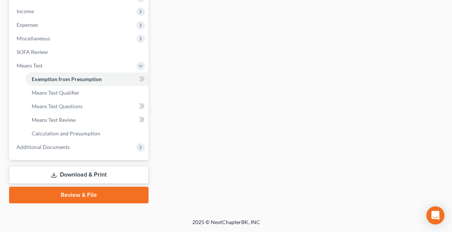
scroll to position [237, 0]
